Goal: Task Accomplishment & Management: Manage account settings

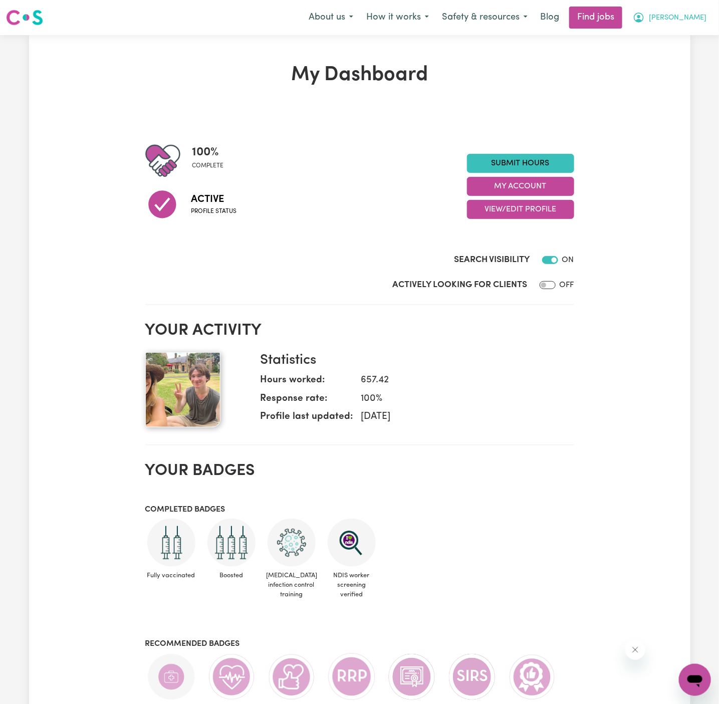
click at [695, 15] on span "[PERSON_NAME]" at bounding box center [678, 18] width 58 height 11
click at [695, 30] on link "My Account" at bounding box center [672, 39] width 79 height 19
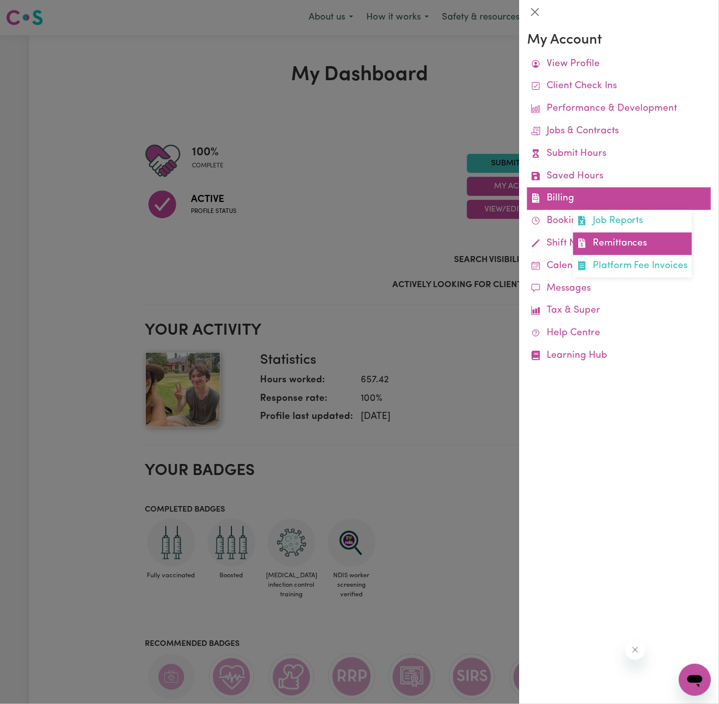
click at [607, 236] on link "Remittances" at bounding box center [632, 244] width 119 height 23
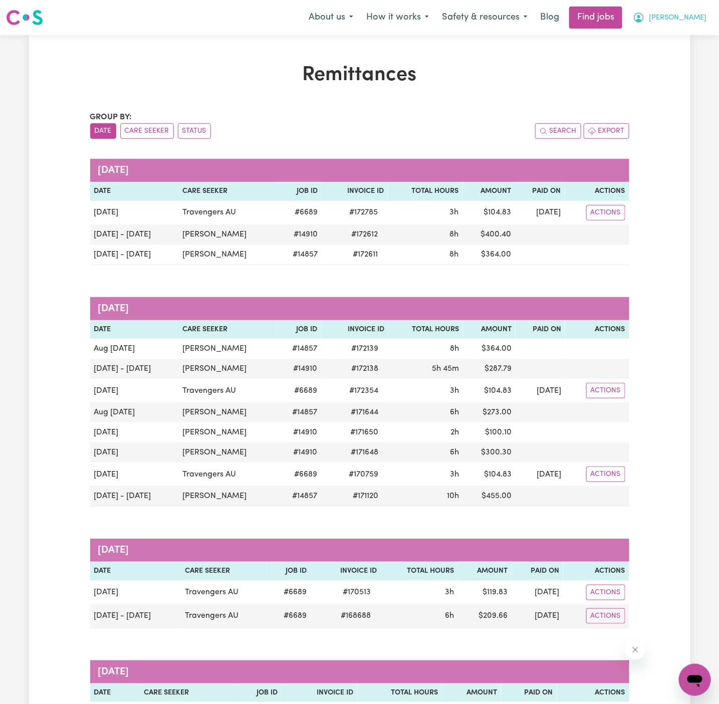
click at [698, 17] on span "[PERSON_NAME]" at bounding box center [678, 18] width 58 height 11
click at [681, 81] on link "Logout" at bounding box center [672, 76] width 79 height 19
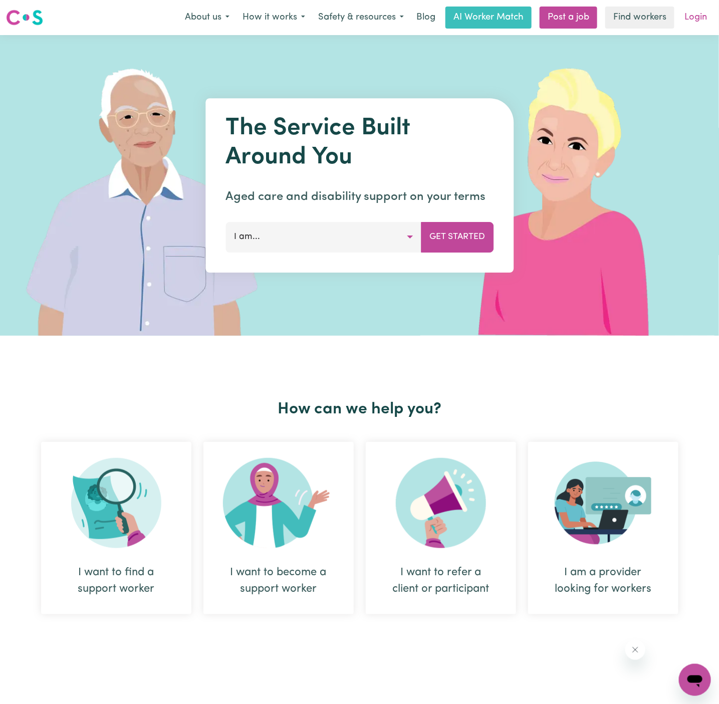
click at [698, 15] on link "Login" at bounding box center [696, 18] width 35 height 22
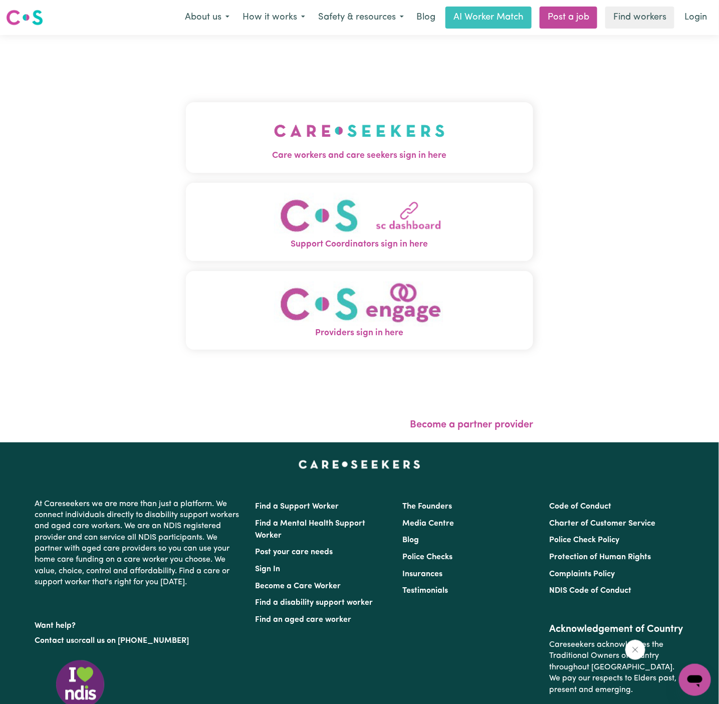
click at [355, 112] on img "Care workers and care seekers sign in here" at bounding box center [359, 130] width 171 height 37
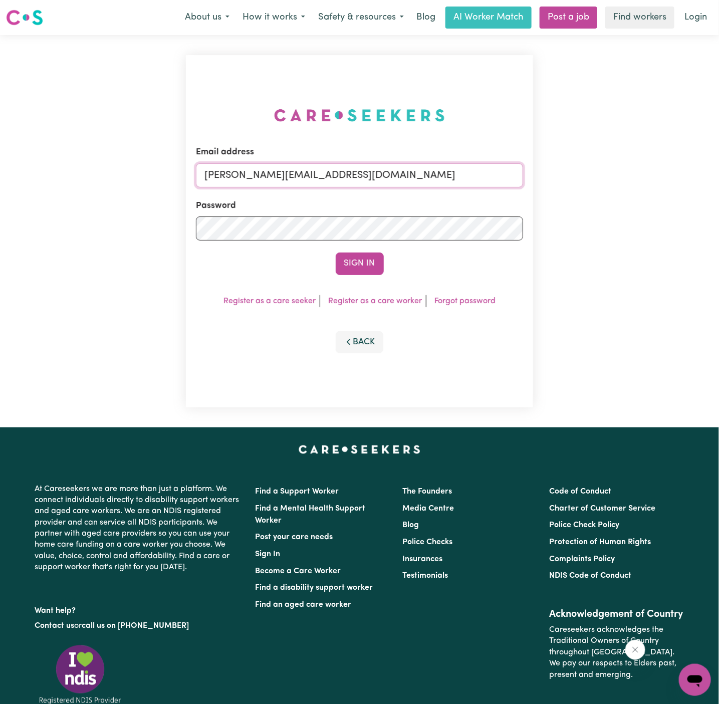
click at [429, 173] on input "[PERSON_NAME][EMAIL_ADDRESS][DOMAIN_NAME]" at bounding box center [360, 175] width 328 height 24
drag, startPoint x: 368, startPoint y: 175, endPoint x: 611, endPoint y: 175, distance: 243.1
click at [611, 175] on div "Email address [EMAIL_ADDRESS][DOMAIN_NAME] Password Sign In Register as a care …" at bounding box center [359, 231] width 719 height 392
type input "[EMAIL_ADDRESS][DOMAIN_NAME]"
click at [370, 259] on button "Sign In" at bounding box center [360, 264] width 48 height 22
